Goal: Information Seeking & Learning: Check status

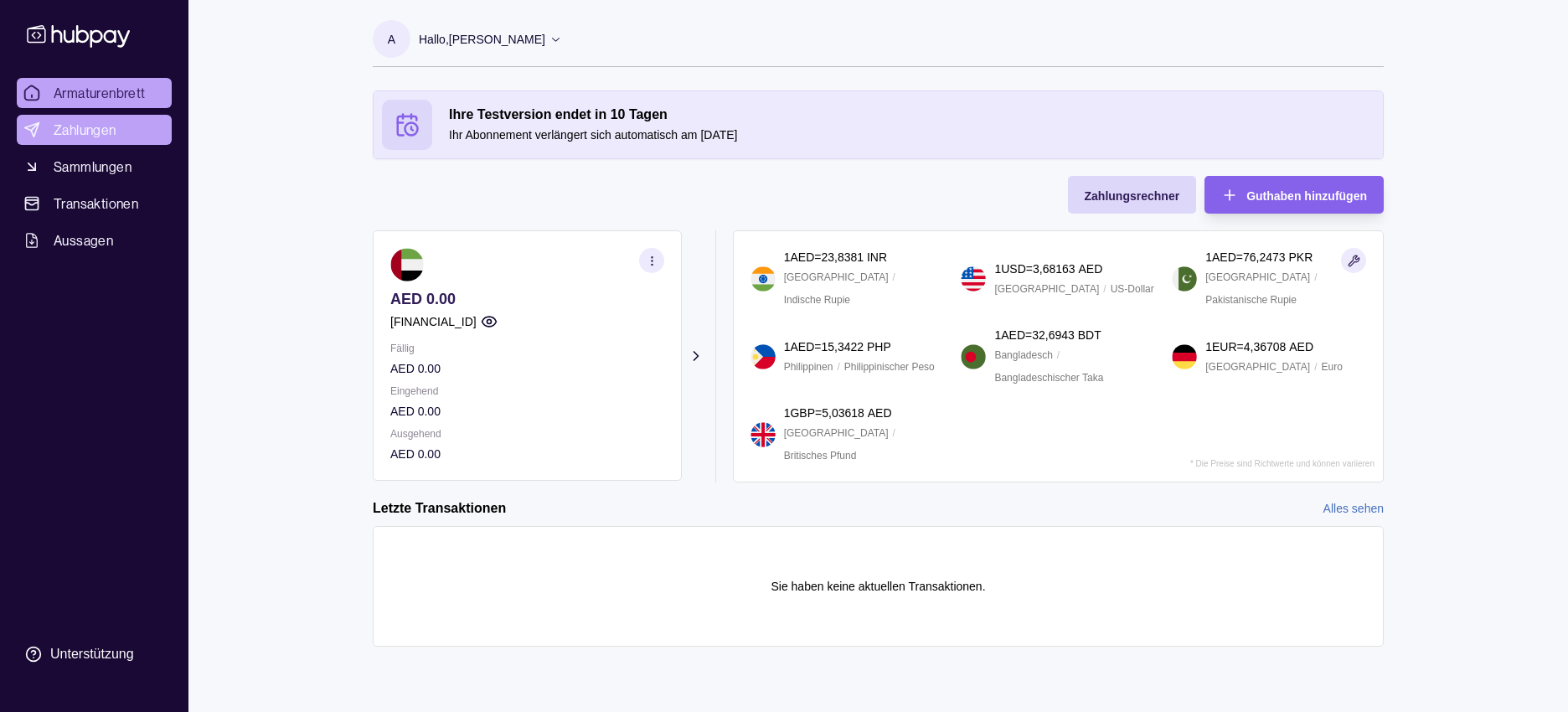
click at [93, 133] on font "Zahlungen" at bounding box center [85, 129] width 63 height 16
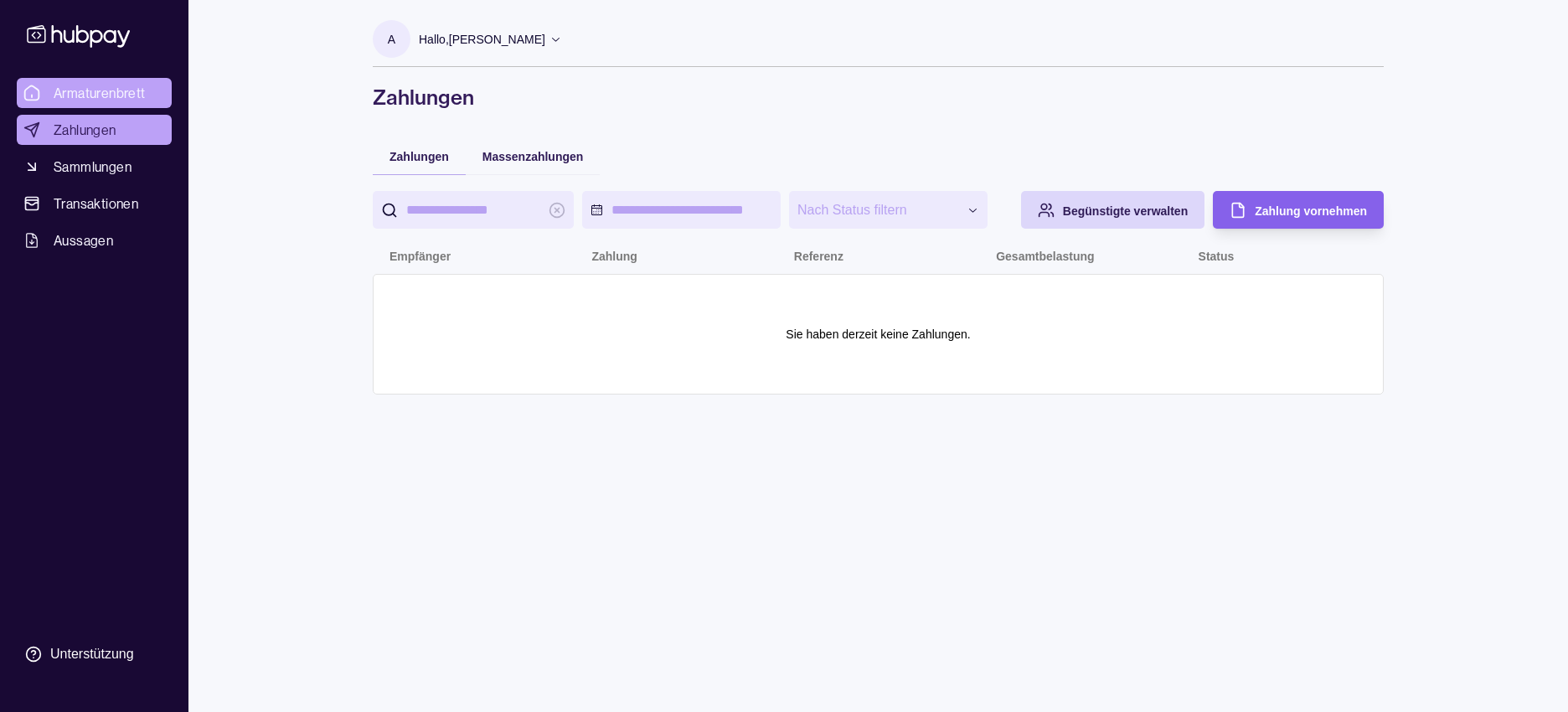
click at [91, 89] on font "Armaturenbrett" at bounding box center [100, 93] width 92 height 16
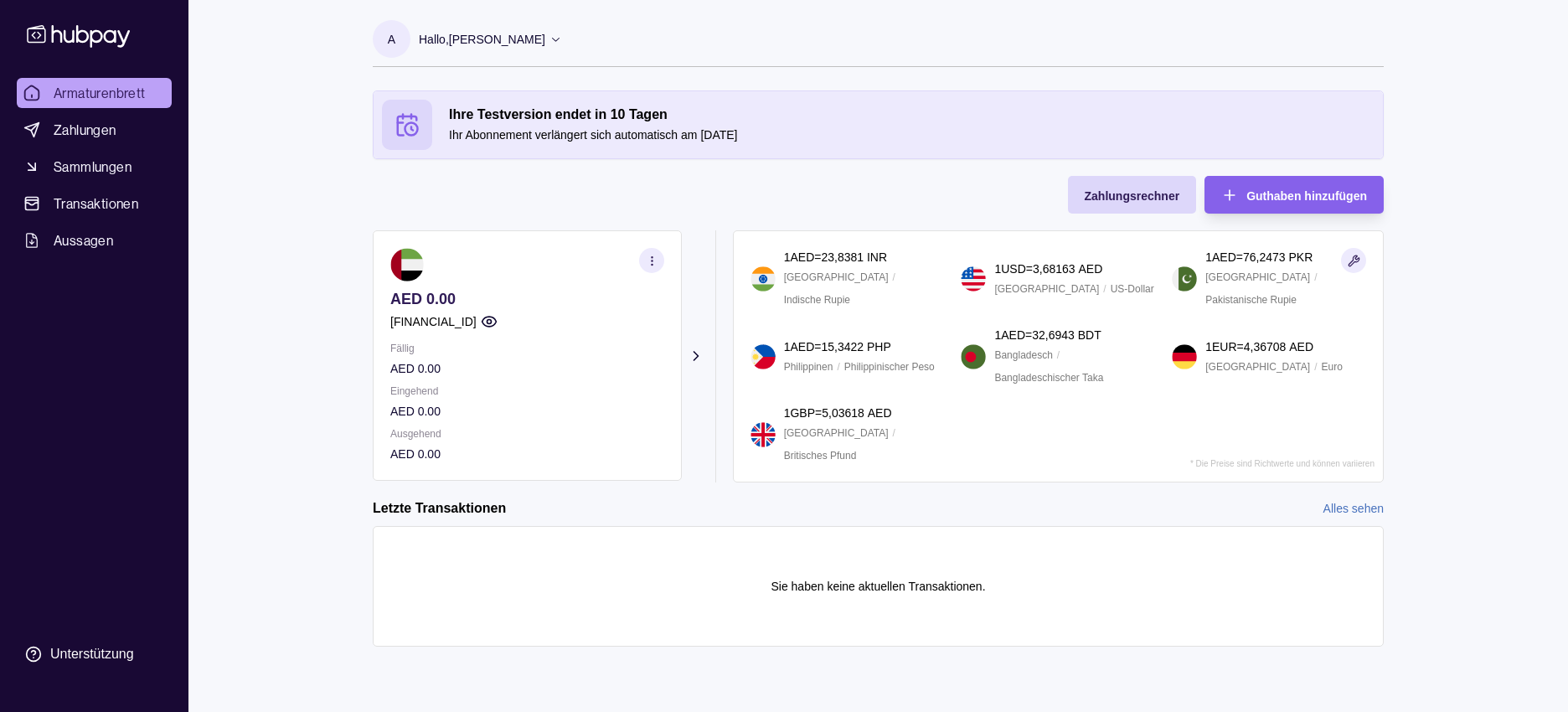
click at [648, 261] on icon "button" at bounding box center [652, 261] width 13 height 13
click at [510, 302] on font "Kontodetails anzeigen" at bounding box center [477, 301] width 115 height 13
click at [706, 499] on div "Letzte Transaktionen Alles sehen" at bounding box center [878, 508] width 1011 height 18
click at [1357, 262] on icon "button" at bounding box center [1354, 261] width 11 height 11
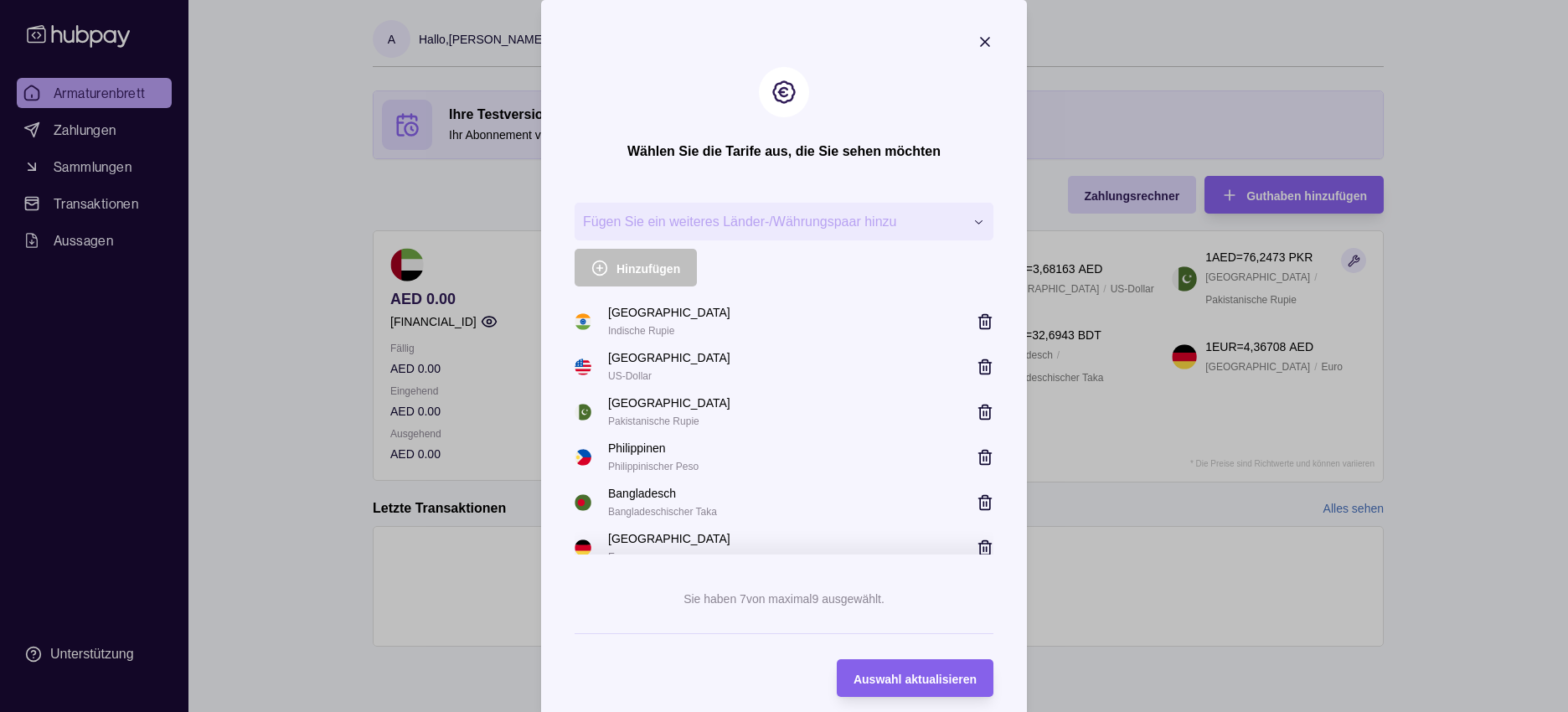
click at [981, 43] on icon "button" at bounding box center [985, 42] width 9 height 9
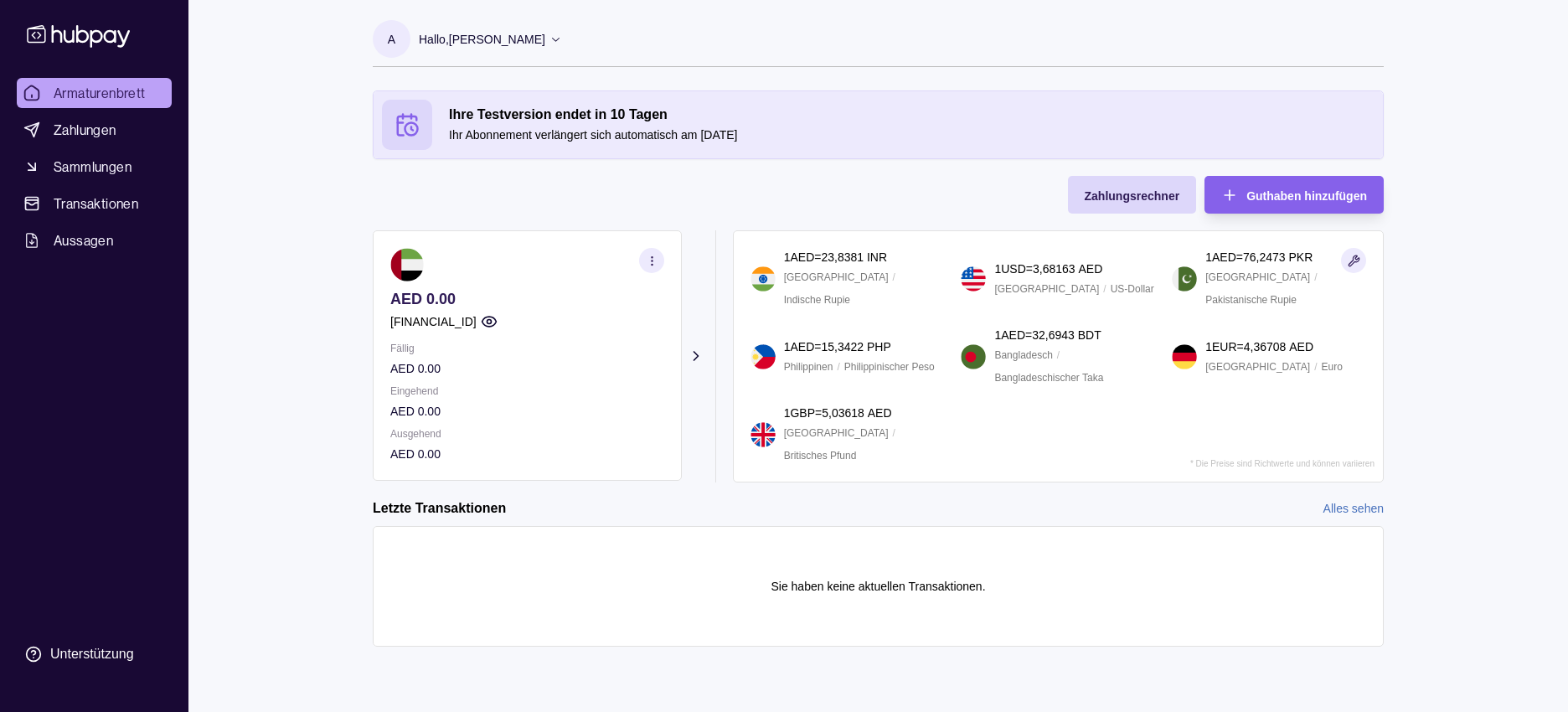
click at [695, 357] on icon at bounding box center [696, 355] width 16 height 16
click at [653, 262] on icon "button" at bounding box center [652, 261] width 13 height 13
click at [703, 298] on section "AED 0.00 [FINANCIAL_ID] Fällig AED 0.00 Eingehend AED 0.00 Ausgehend AED 0.00 C…" at bounding box center [878, 356] width 1011 height 252
click at [694, 355] on icon at bounding box center [696, 355] width 16 height 16
click at [650, 259] on icon "button" at bounding box center [652, 261] width 13 height 13
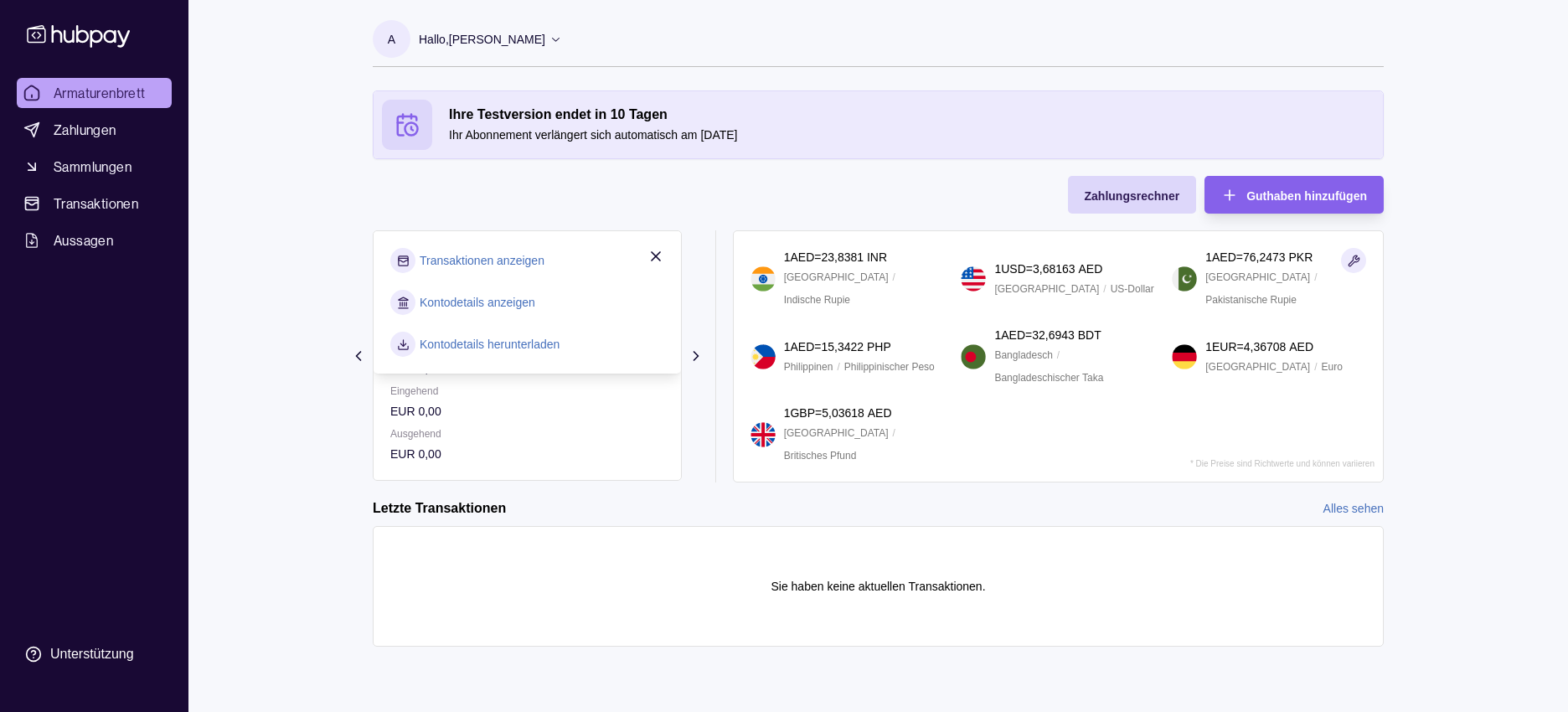
click at [523, 300] on font "Kontodetails anzeigen" at bounding box center [477, 301] width 115 height 13
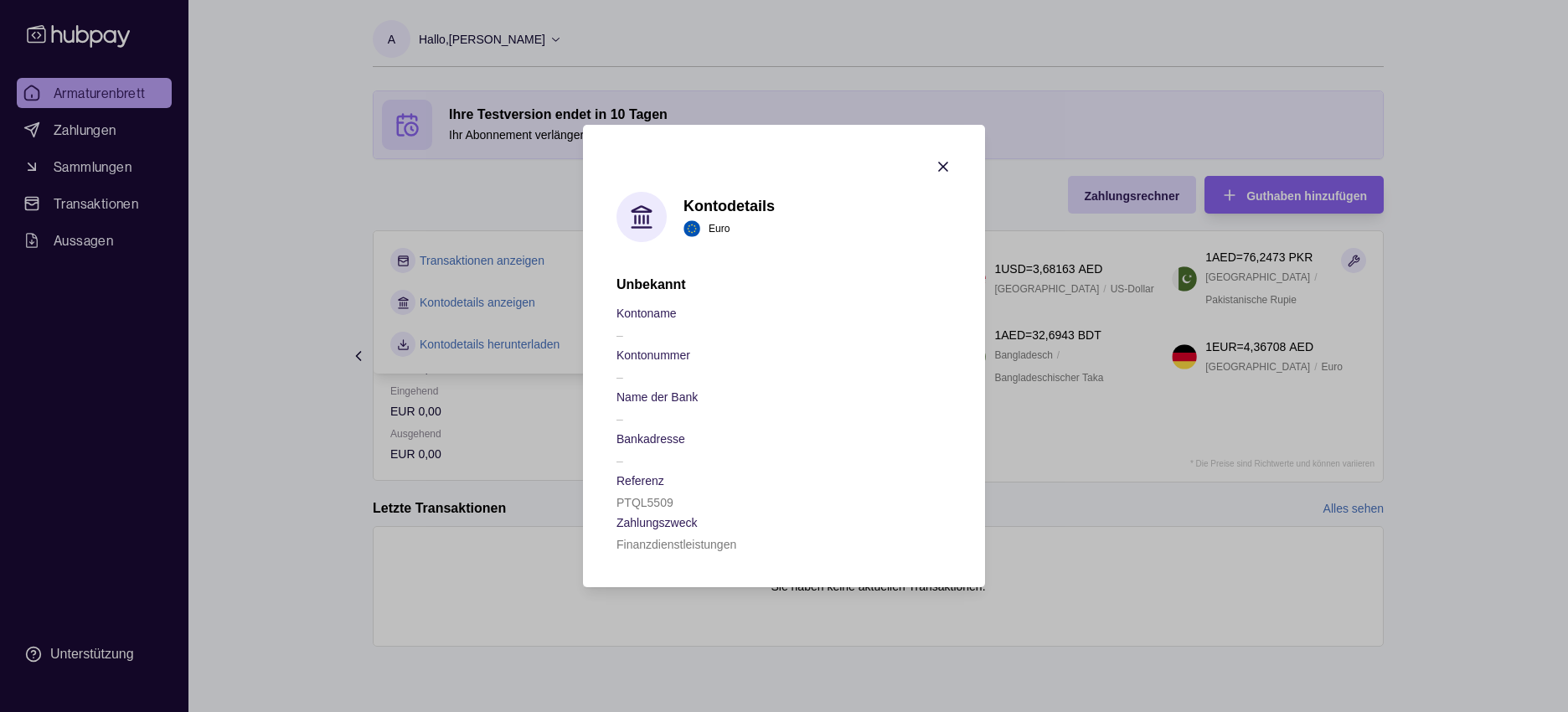
click at [943, 166] on icon "button" at bounding box center [943, 167] width 9 height 9
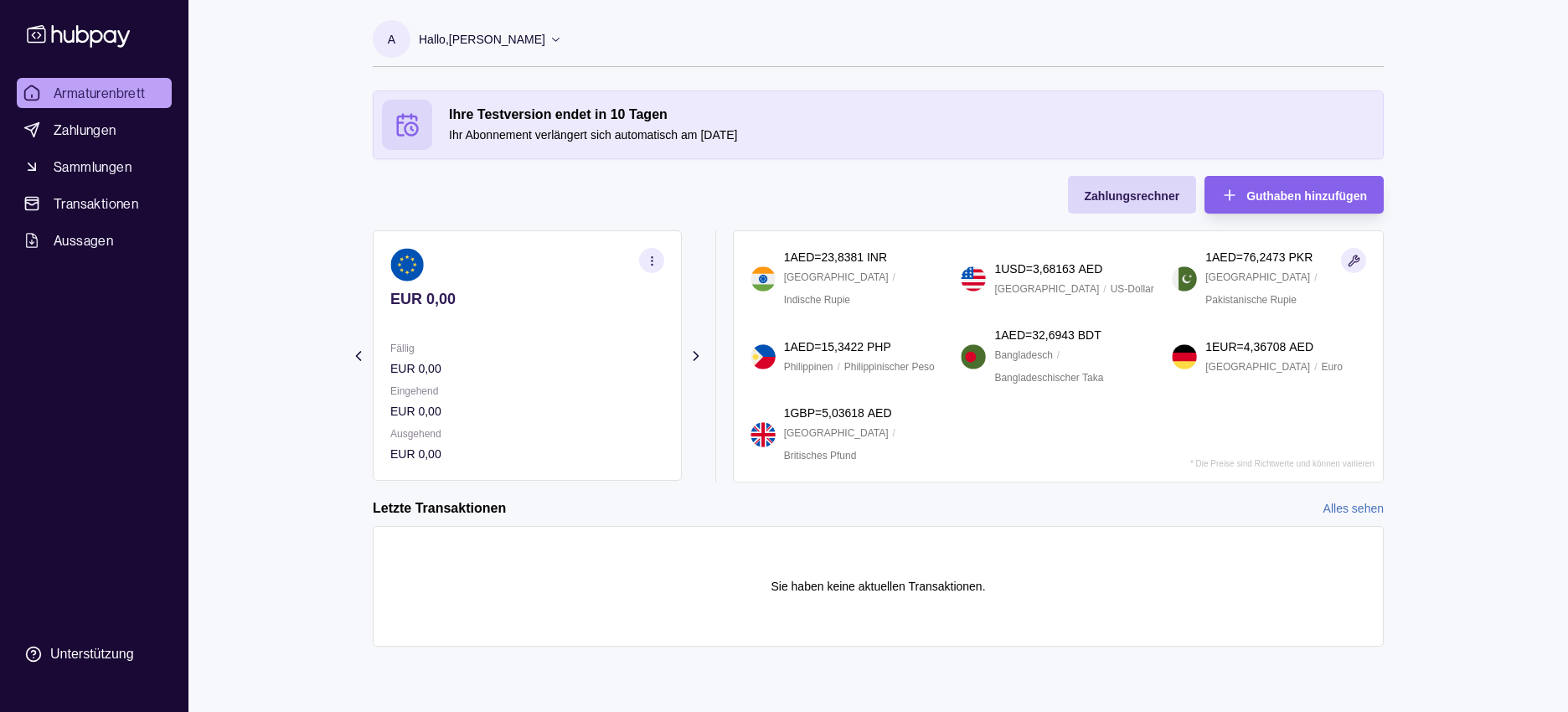
click at [357, 356] on icon at bounding box center [358, 356] width 4 height 9
click at [357, 356] on section "Ihre Testversion endet in 10 Tagen Ihr Abonnement verlängert sich automatisch a…" at bounding box center [878, 385] width 1079 height 590
